Goal: Information Seeking & Learning: Learn about a topic

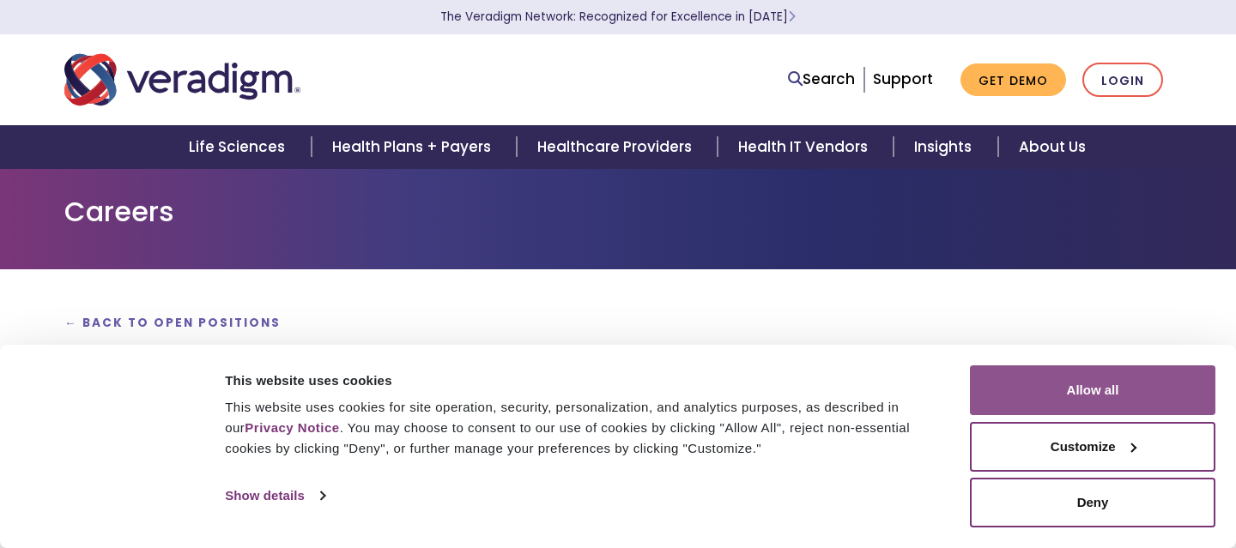
click at [1042, 397] on button "Allow all" at bounding box center [1092, 391] width 245 height 50
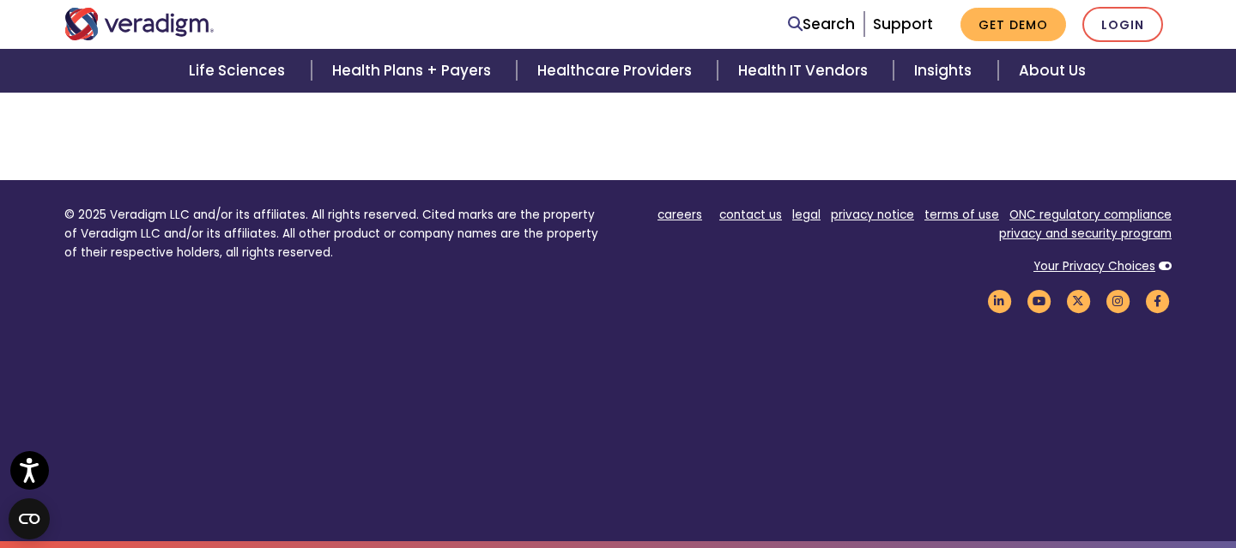
scroll to position [800, 0]
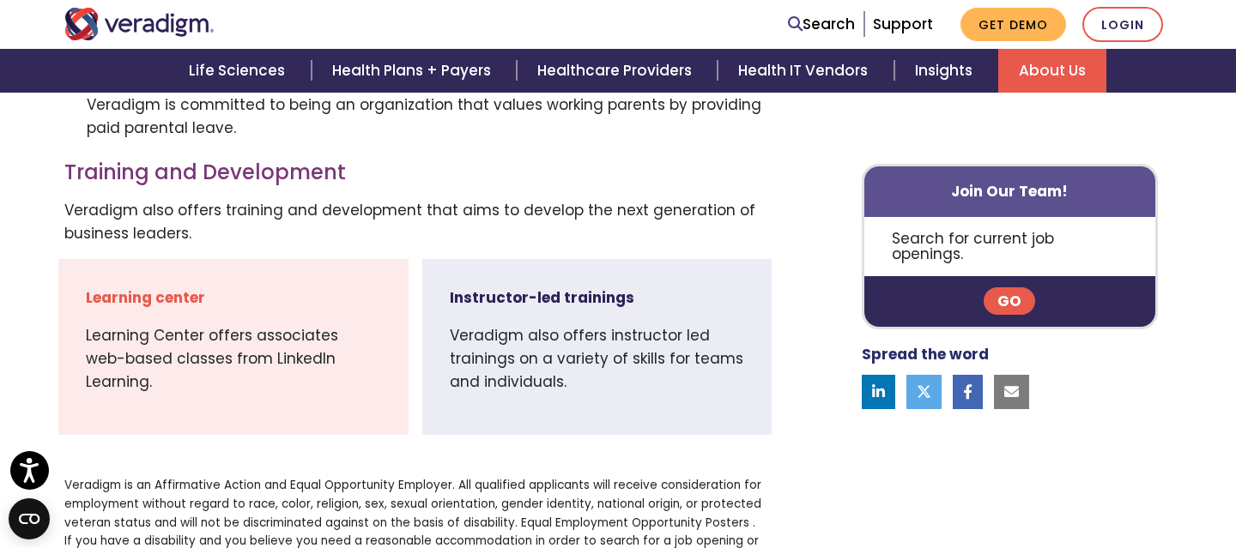
scroll to position [1147, 0]
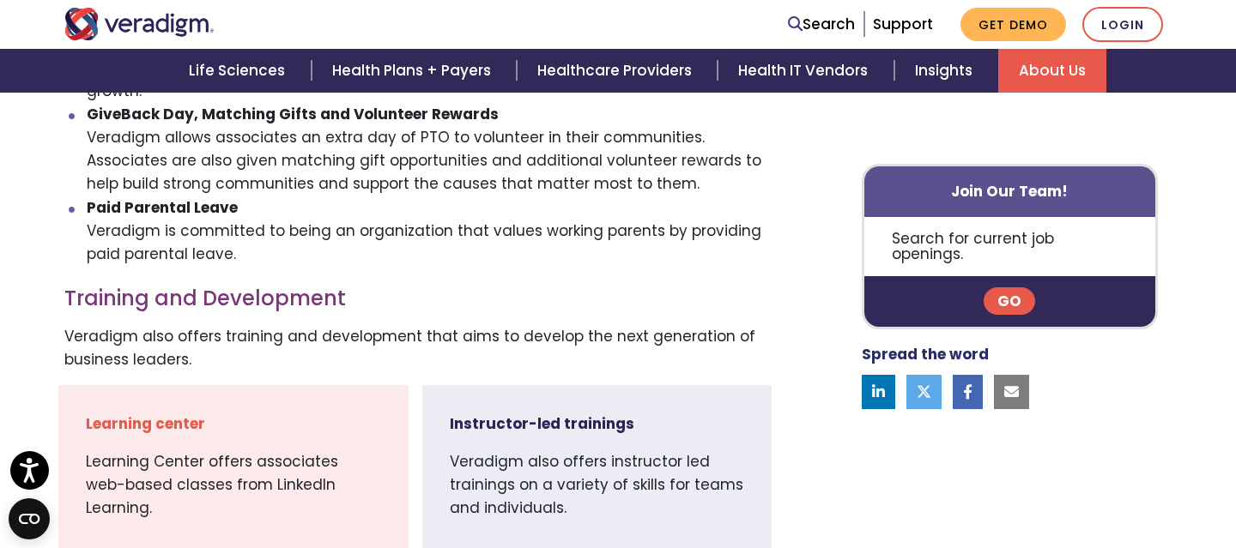
click at [1016, 289] on link "Go" at bounding box center [1009, 301] width 51 height 27
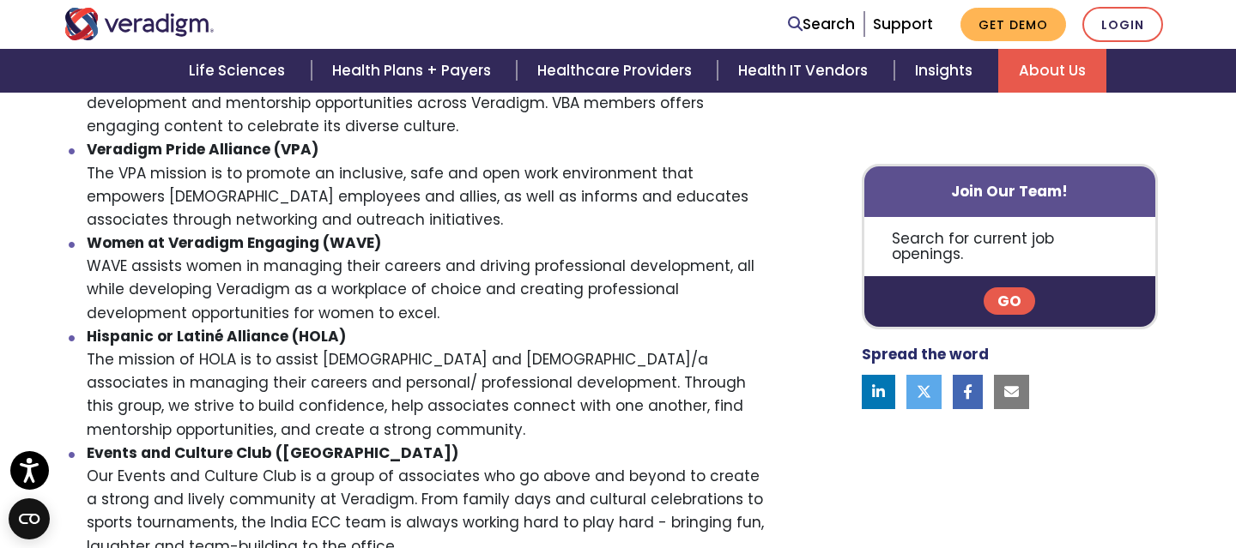
scroll to position [2445, 0]
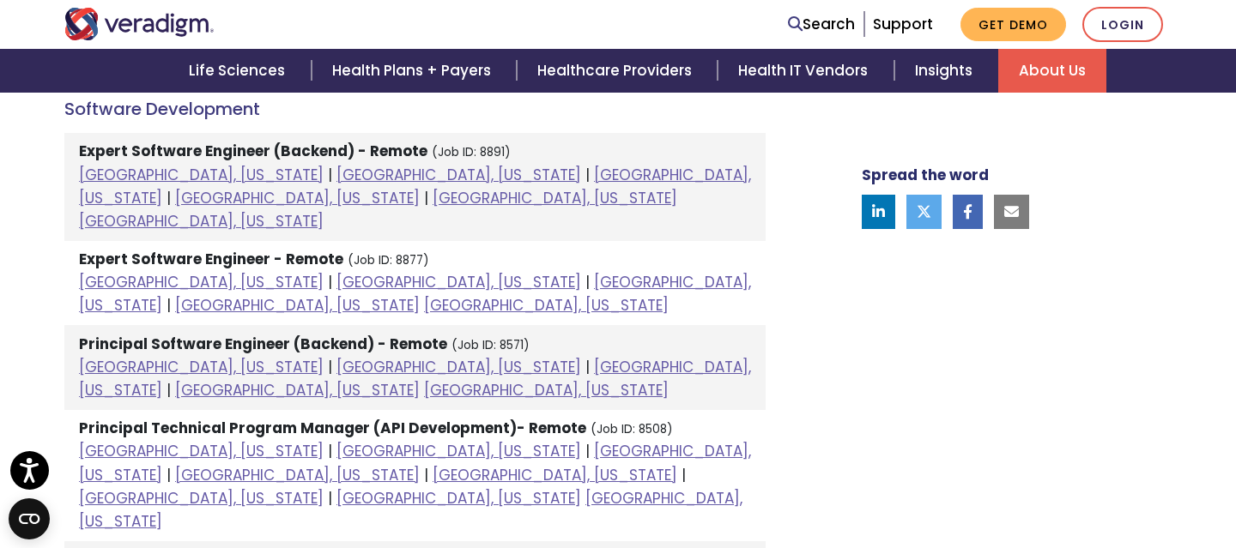
scroll to position [2193, 0]
